Goal: Transaction & Acquisition: Obtain resource

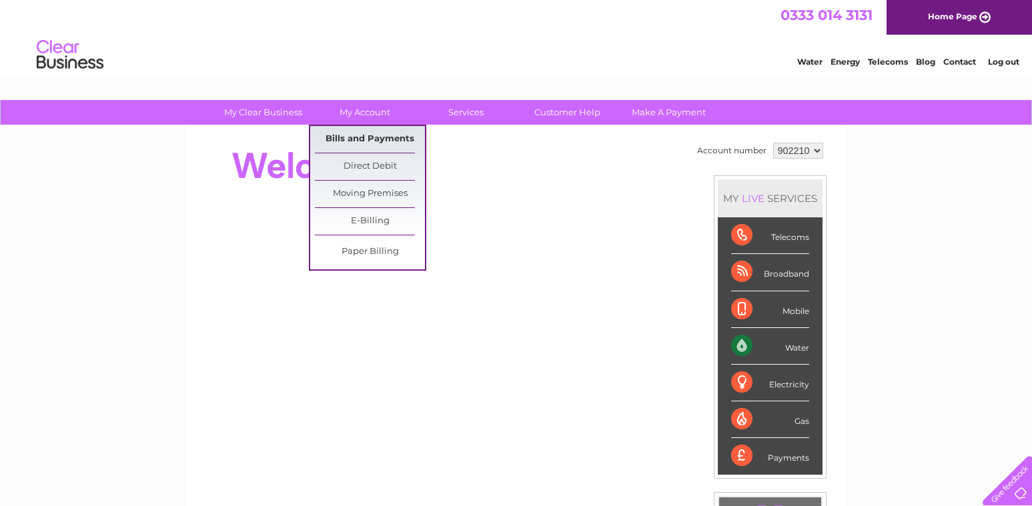
click at [363, 139] on link "Bills and Payments" at bounding box center [370, 139] width 110 height 27
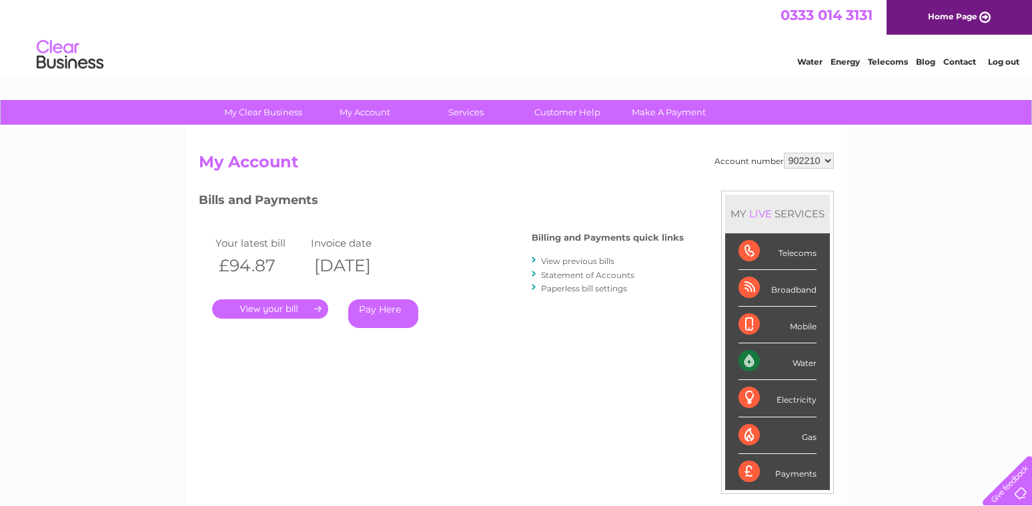
click at [262, 303] on link "." at bounding box center [270, 308] width 116 height 19
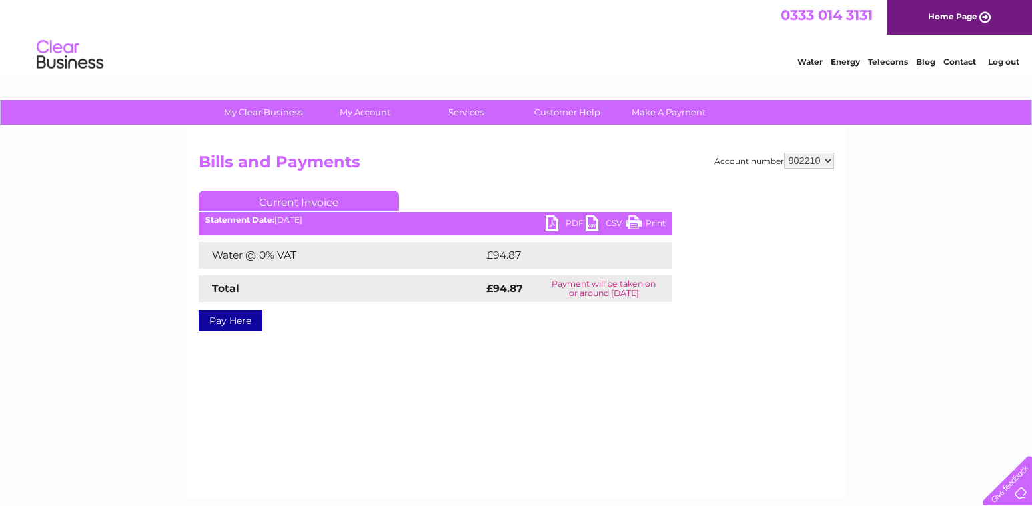
click at [556, 223] on link "PDF" at bounding box center [566, 224] width 40 height 19
click at [1003, 65] on li "Log out" at bounding box center [1004, 61] width 40 height 17
click at [1000, 59] on link "Log out" at bounding box center [1003, 62] width 31 height 10
